Goal: Task Accomplishment & Management: Complete application form

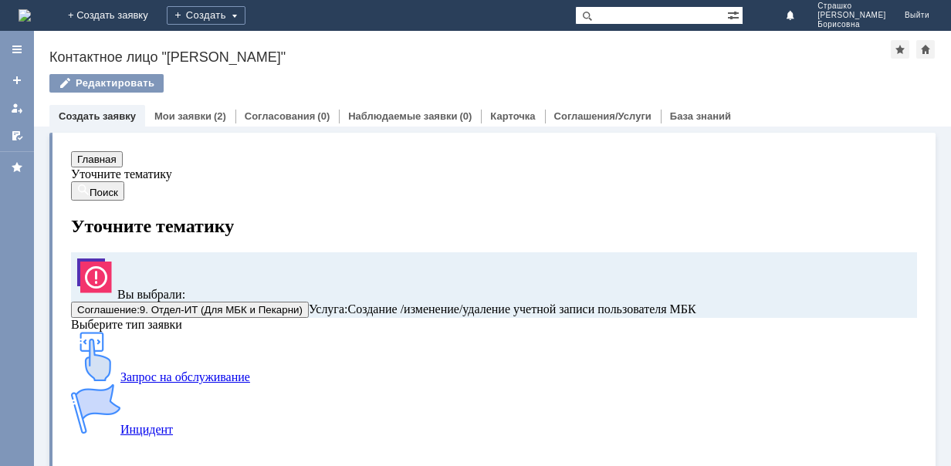
click at [173, 384] on div "Запрос на обслуживание" at bounding box center [460, 358] width 778 height 52
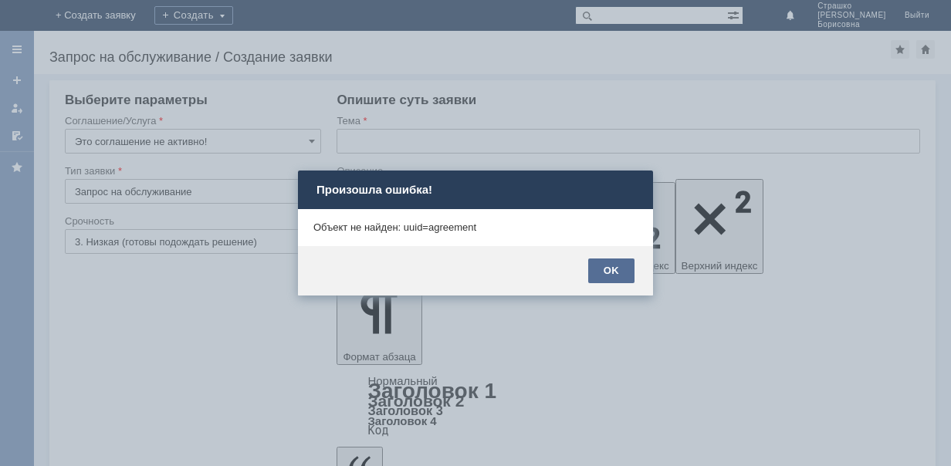
click at [599, 276] on div "OK" at bounding box center [611, 271] width 46 height 25
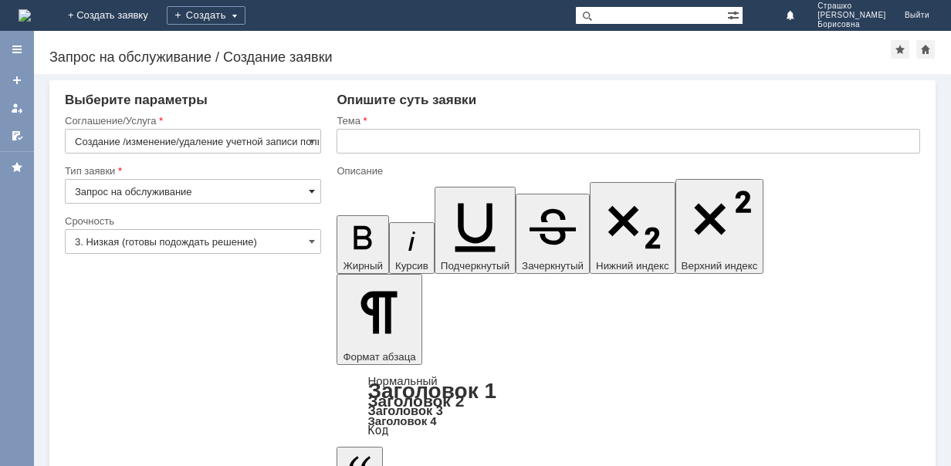
click at [314, 190] on span at bounding box center [312, 191] width 6 height 12
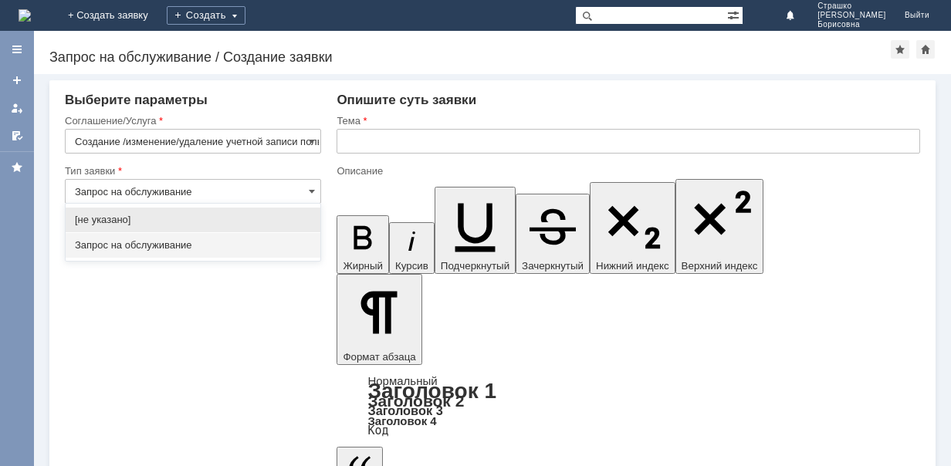
drag, startPoint x: 192, startPoint y: 201, endPoint x: 321, endPoint y: 152, distance: 138.0
click at [192, 201] on input "Запрос на обслуживание" at bounding box center [193, 191] width 256 height 25
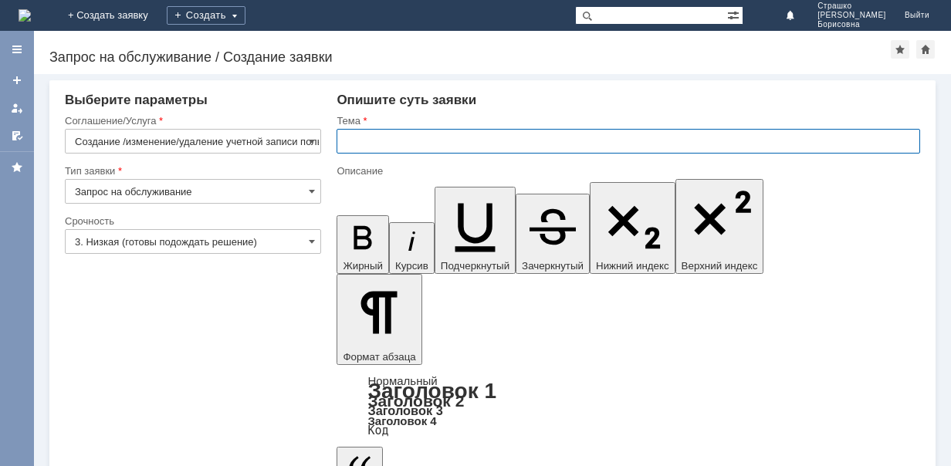
click at [421, 137] on input "text" at bounding box center [627, 141] width 583 height 25
type input "Запрос на обслуживание"
type input "Доступ в 1С"
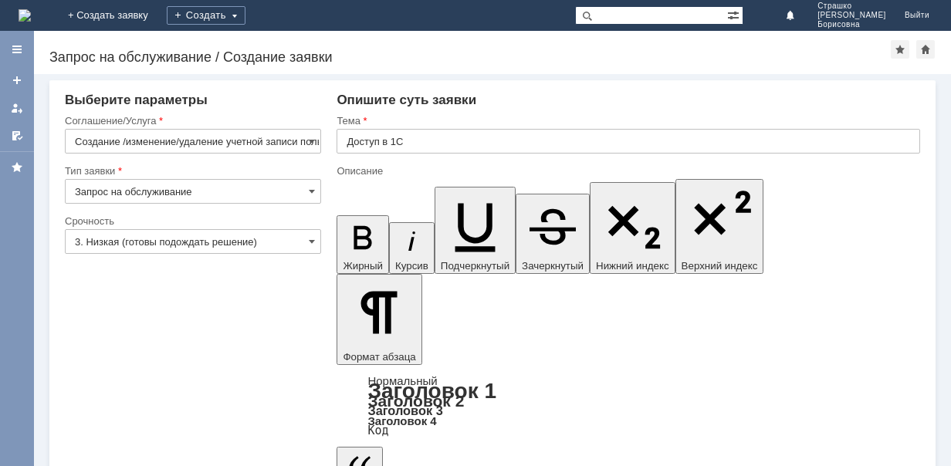
drag, startPoint x: 719, startPoint y: 3930, endPoint x: 649, endPoint y: 3930, distance: 69.5
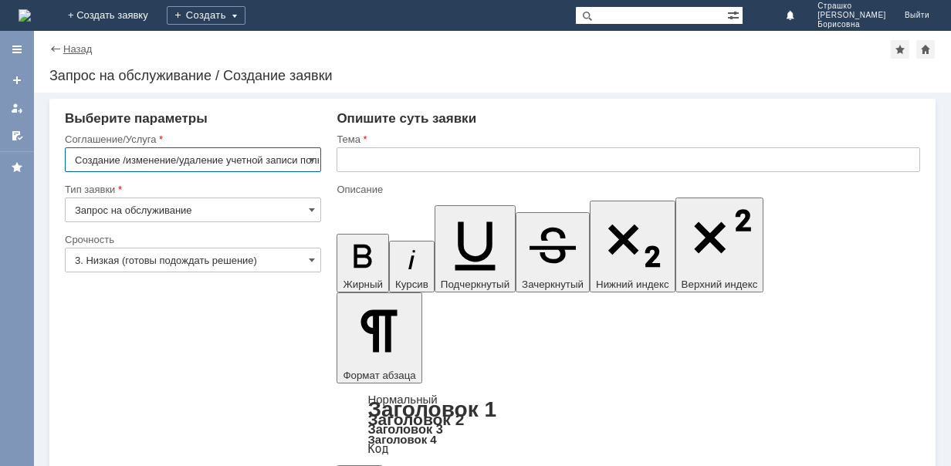
click at [64, 48] on link "Назад" at bounding box center [77, 49] width 29 height 12
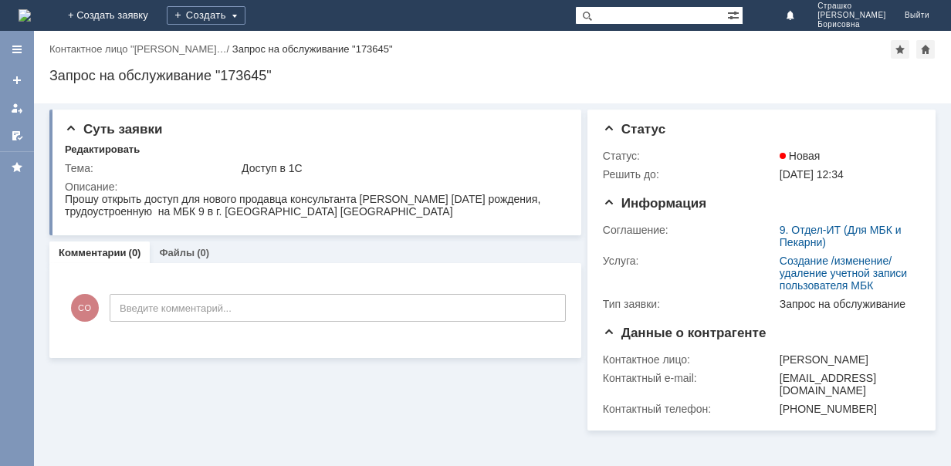
click at [31, 12] on img at bounding box center [25, 15] width 12 height 12
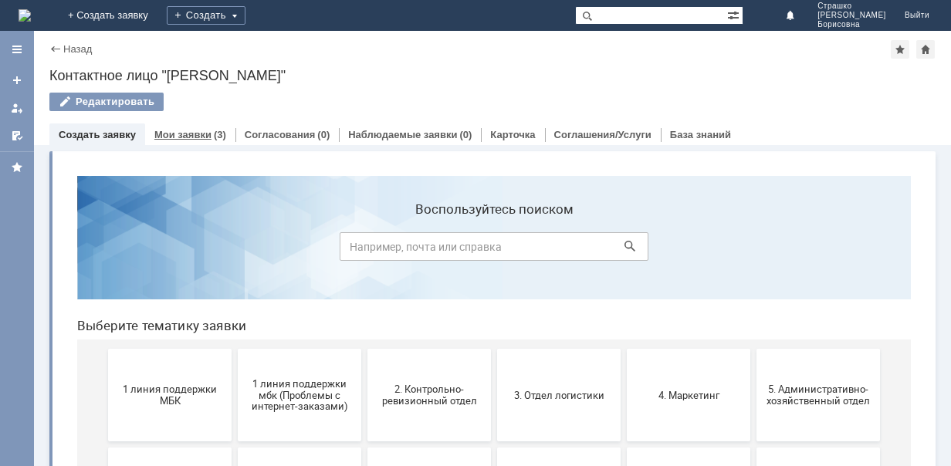
click at [198, 137] on link "Мои заявки" at bounding box center [182, 135] width 57 height 12
